Goal: Entertainment & Leisure: Consume media (video, audio)

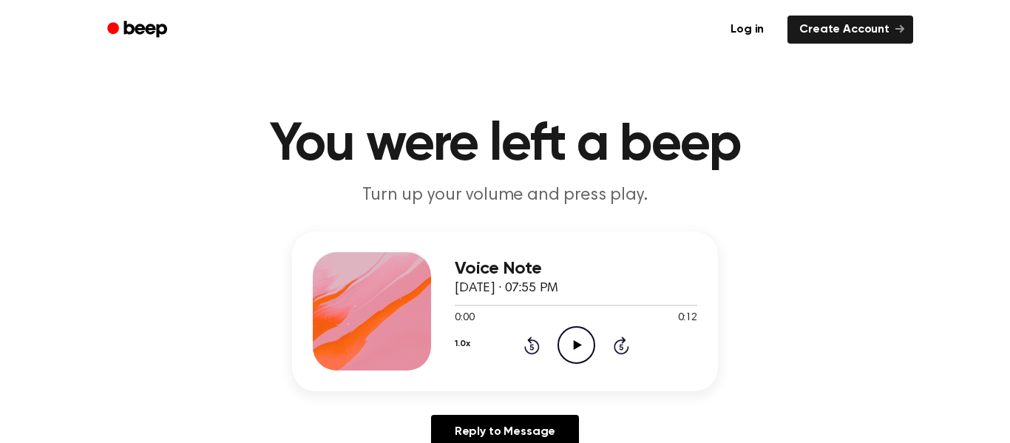
click at [571, 354] on icon "Play Audio" at bounding box center [577, 345] width 38 height 38
click at [564, 345] on icon "Play Audio" at bounding box center [577, 345] width 38 height 38
click at [723, 135] on h1 "You were left a beep" at bounding box center [504, 144] width 757 height 53
click at [578, 346] on icon at bounding box center [577, 345] width 8 height 10
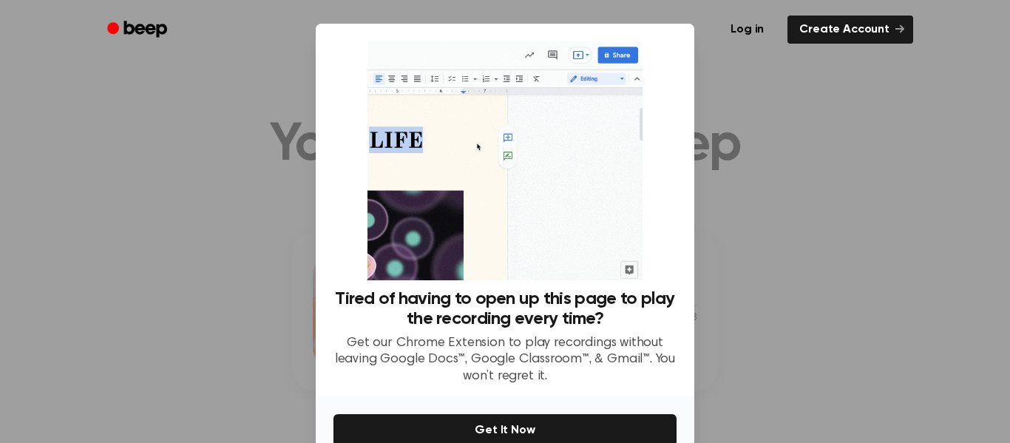
click at [737, 123] on div at bounding box center [505, 221] width 1010 height 443
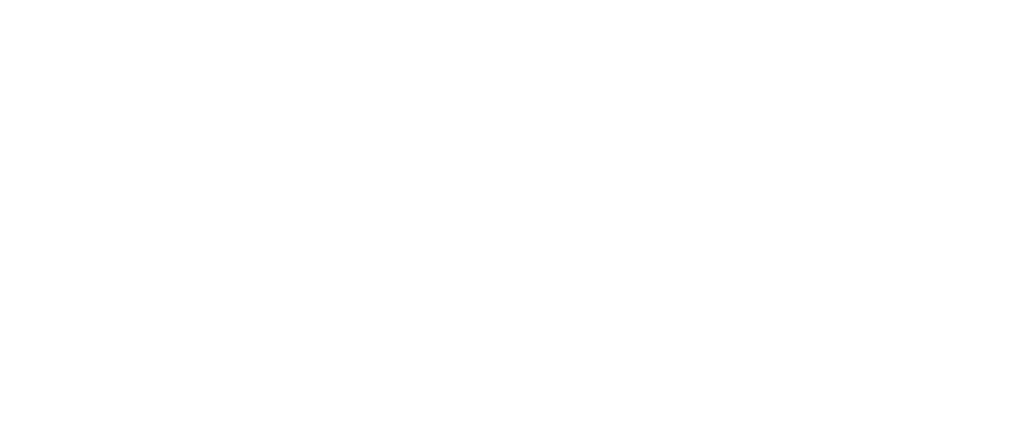
click at [686, 141] on div at bounding box center [505, 221] width 1010 height 443
click at [540, 60] on div at bounding box center [505, 221] width 1010 height 443
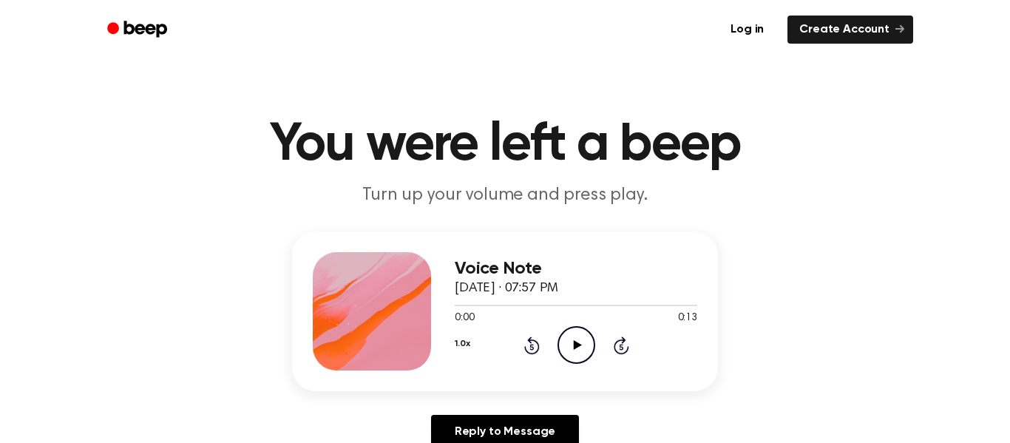
click at [569, 351] on icon "Play Audio" at bounding box center [577, 345] width 38 height 38
click at [571, 349] on icon "Play Audio" at bounding box center [577, 345] width 38 height 38
click at [567, 344] on icon "Play Audio" at bounding box center [577, 345] width 38 height 38
click at [579, 344] on icon at bounding box center [577, 345] width 8 height 10
click at [546, 340] on div "1.0x Rewind 5 seconds Play Audio Skip 5 seconds" at bounding box center [576, 345] width 243 height 38
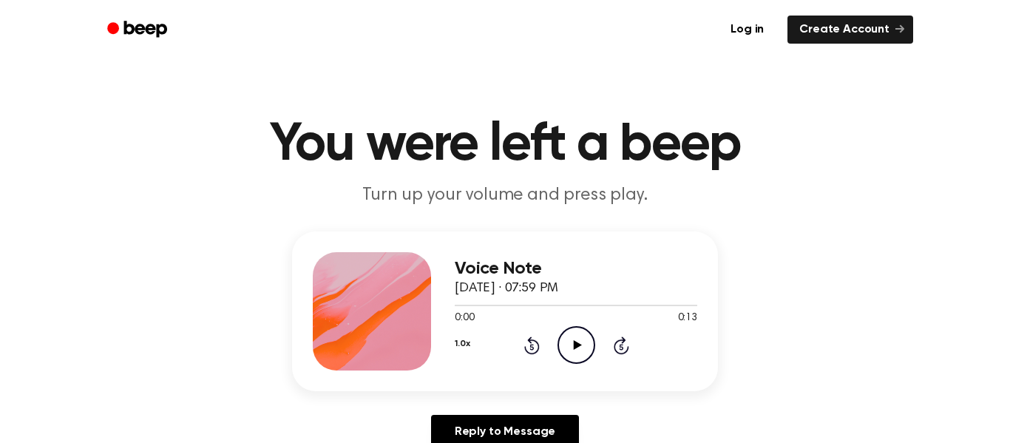
click at [570, 335] on icon "Play Audio" at bounding box center [577, 345] width 38 height 38
click at [570, 335] on icon "Pause Audio" at bounding box center [577, 345] width 38 height 38
click at [566, 334] on icon "Play Audio" at bounding box center [577, 345] width 38 height 38
click at [565, 343] on icon "Play Audio" at bounding box center [577, 345] width 38 height 38
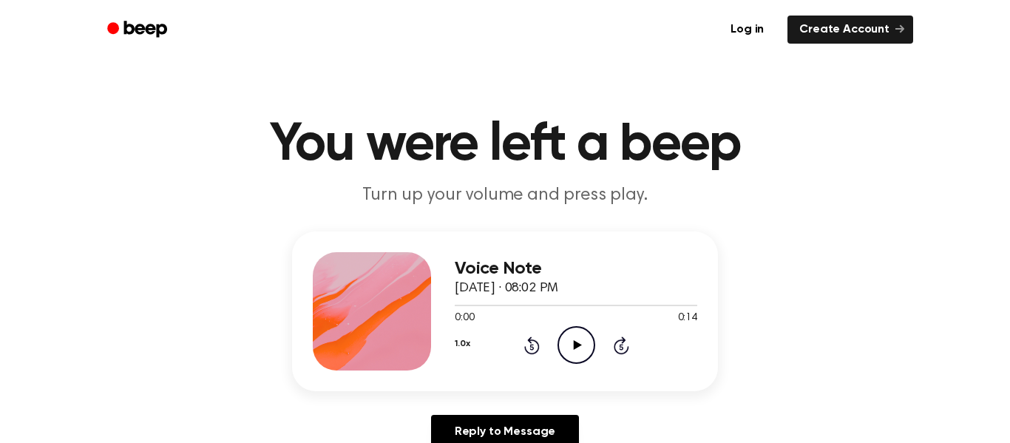
click at [590, 335] on circle at bounding box center [576, 345] width 36 height 36
click at [577, 342] on icon "Play Audio" at bounding box center [577, 345] width 38 height 38
